Goal: Task Accomplishment & Management: Use online tool/utility

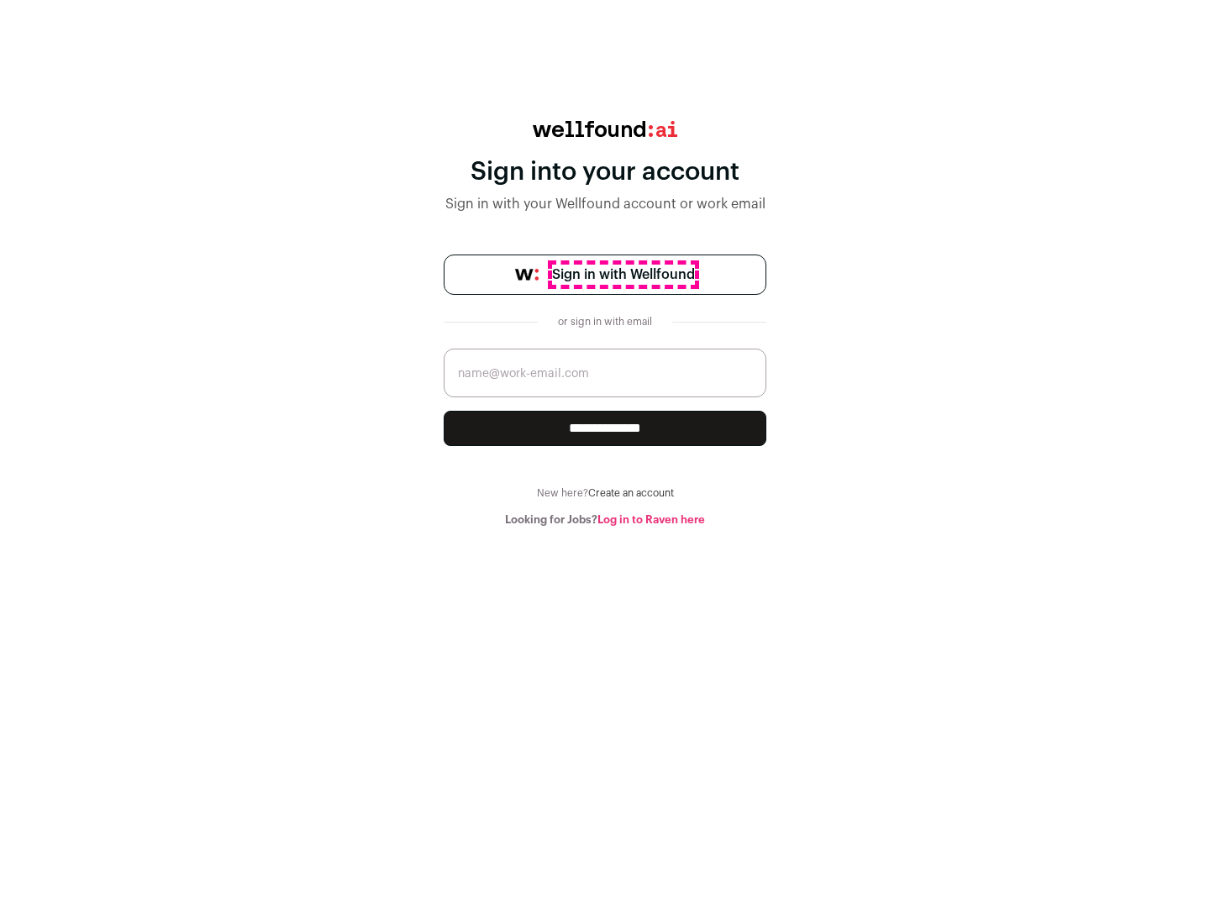
click at [623, 275] on span "Sign in with Wellfound" at bounding box center [623, 275] width 143 height 20
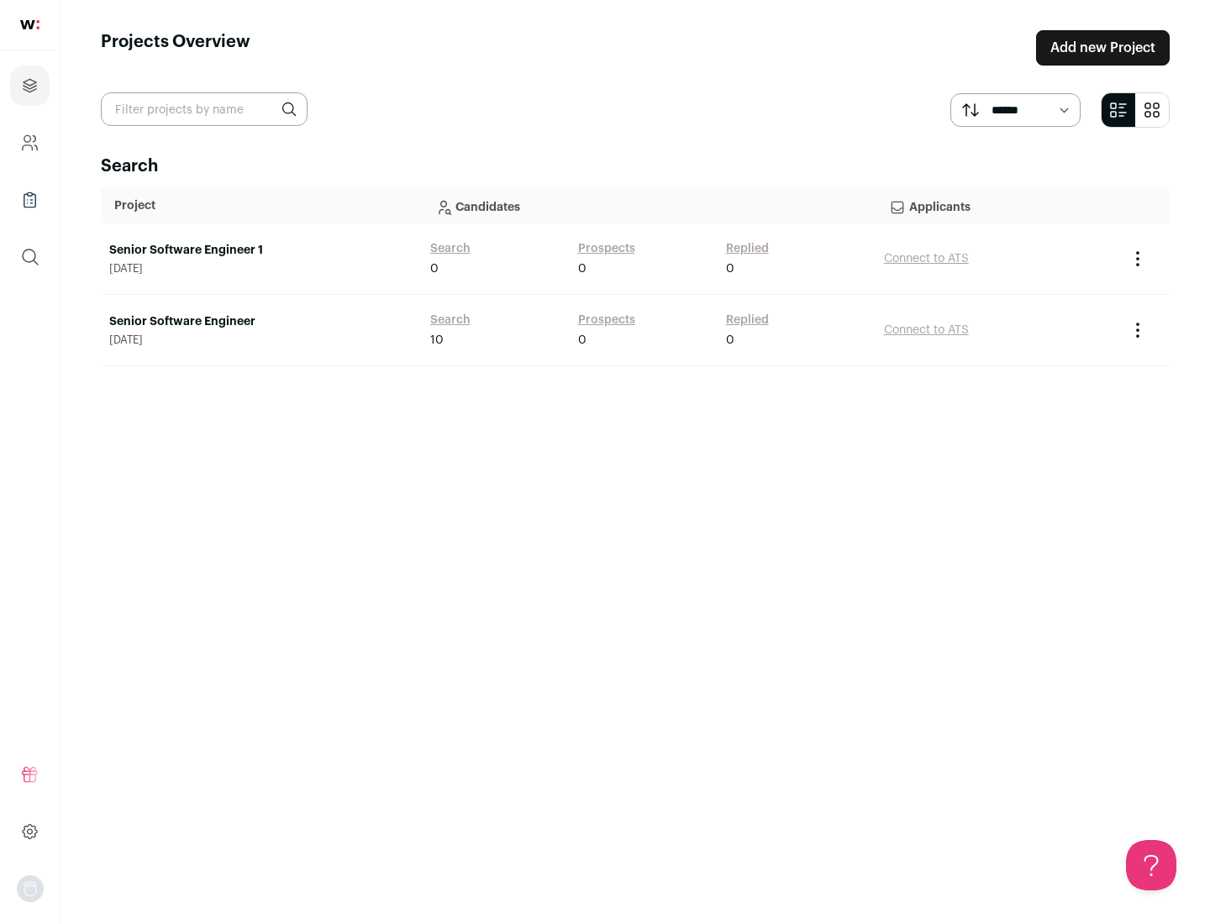
click at [260, 322] on link "Senior Software Engineer" at bounding box center [261, 321] width 304 height 17
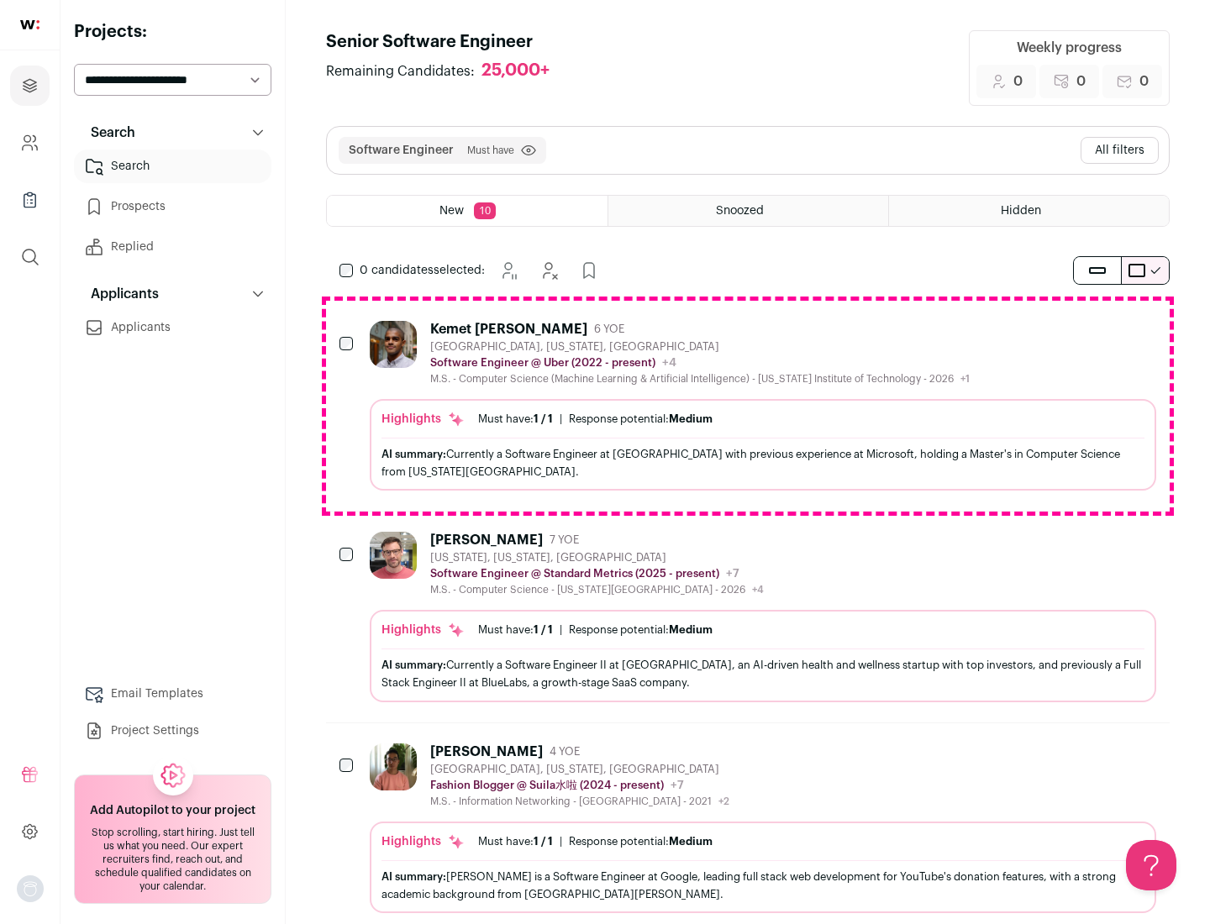
click at [748, 406] on div "Highlights Must have: 1 / 1 How many must haves have been fulfilled? | Response…" at bounding box center [763, 445] width 786 height 92
